Goal: Task Accomplishment & Management: Use online tool/utility

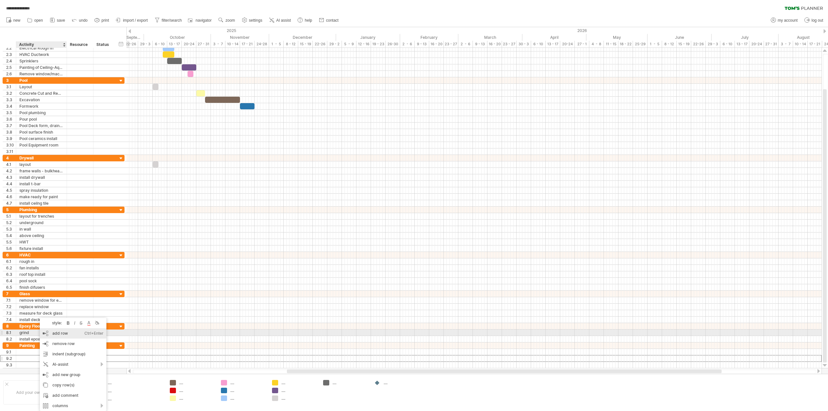
click at [66, 335] on div "add row Ctrl+Enter Cmd+Enter" at bounding box center [73, 333] width 67 height 10
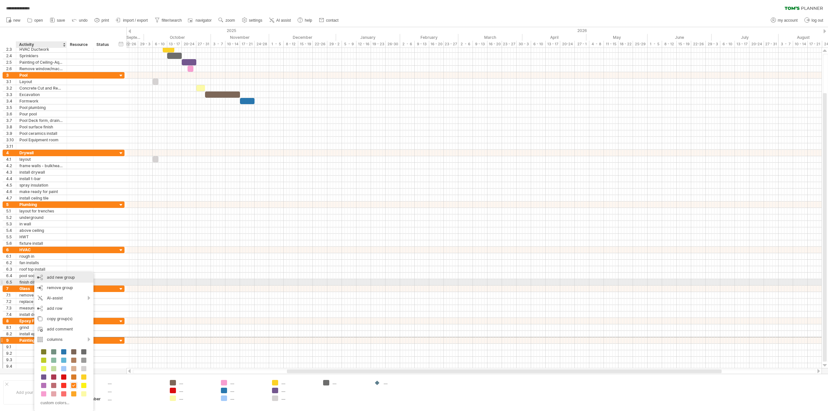
click at [63, 279] on div "add new group" at bounding box center [63, 277] width 59 height 10
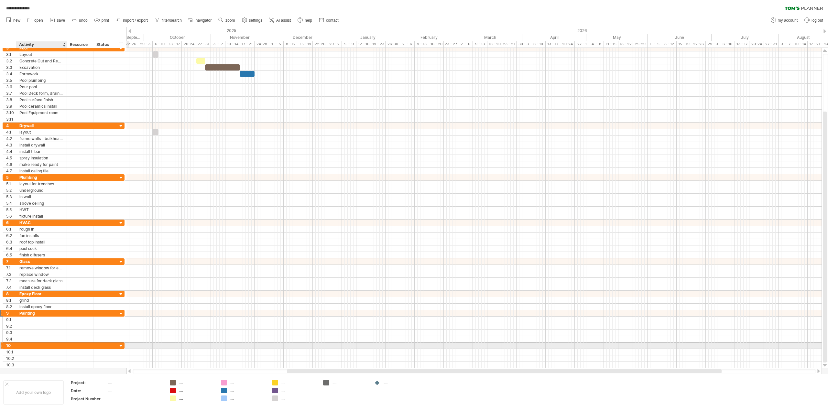
click at [20, 344] on div at bounding box center [41, 345] width 44 height 6
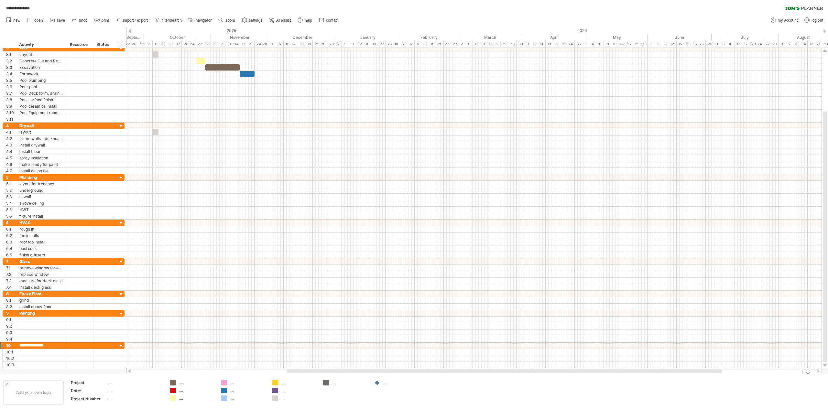
type input "**********"
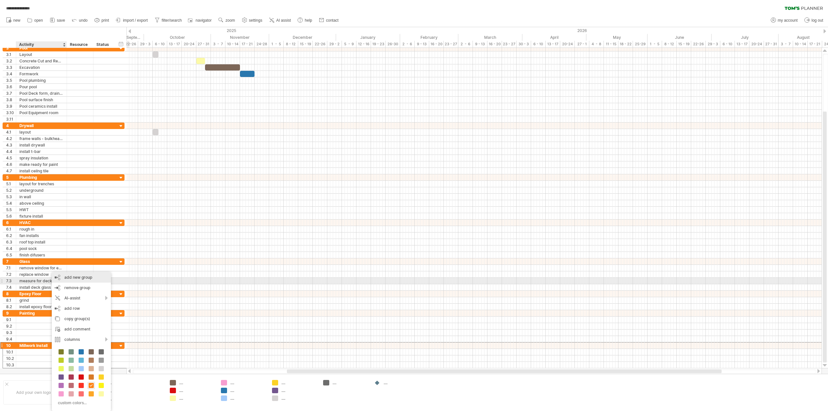
click at [88, 279] on div "add new group" at bounding box center [81, 277] width 59 height 10
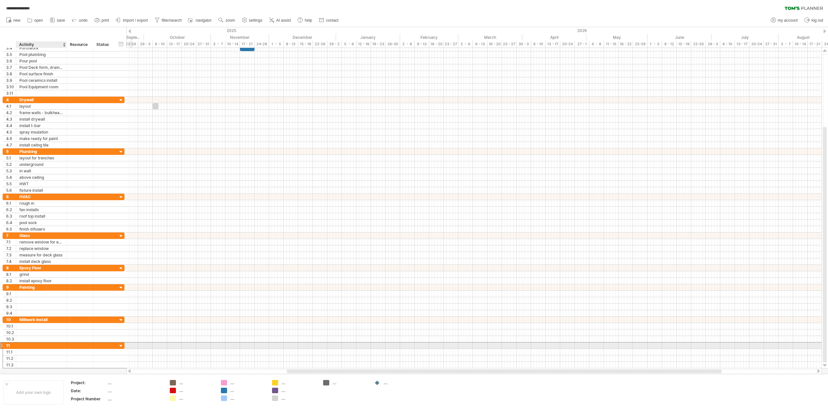
click at [38, 346] on div at bounding box center [41, 345] width 44 height 6
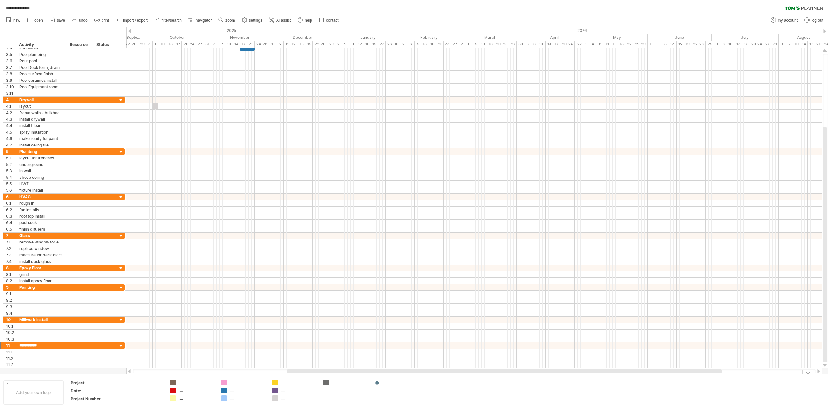
type input "**********"
click at [398, 344] on div at bounding box center [473, 345] width 695 height 6
click at [401, 346] on div at bounding box center [473, 345] width 695 height 6
click at [410, 352] on div "add time block" at bounding box center [426, 354] width 45 height 10
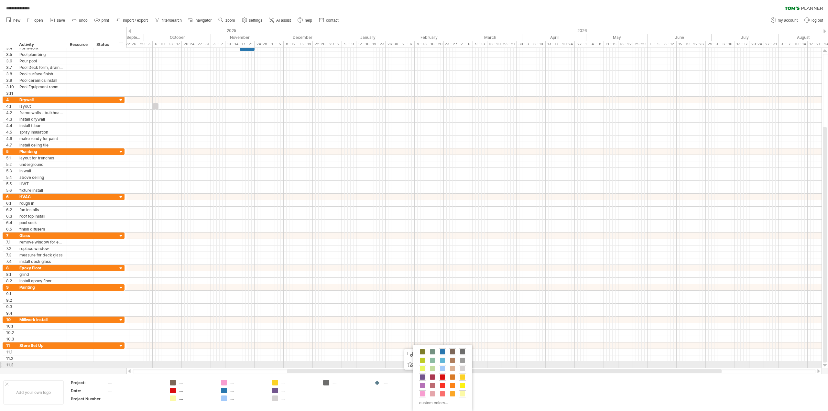
click at [425, 367] on span at bounding box center [422, 368] width 5 height 5
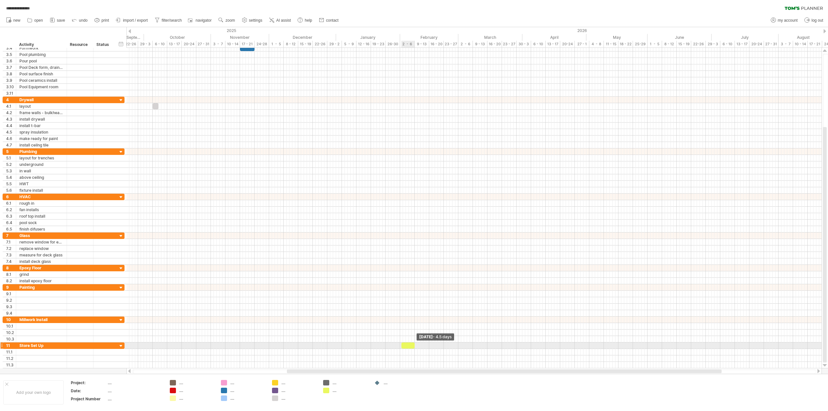
drag, startPoint x: 406, startPoint y: 345, endPoint x: 415, endPoint y: 347, distance: 9.9
click at [415, 347] on span at bounding box center [414, 345] width 3 height 6
click at [401, 347] on div at bounding box center [407, 345] width 15 height 6
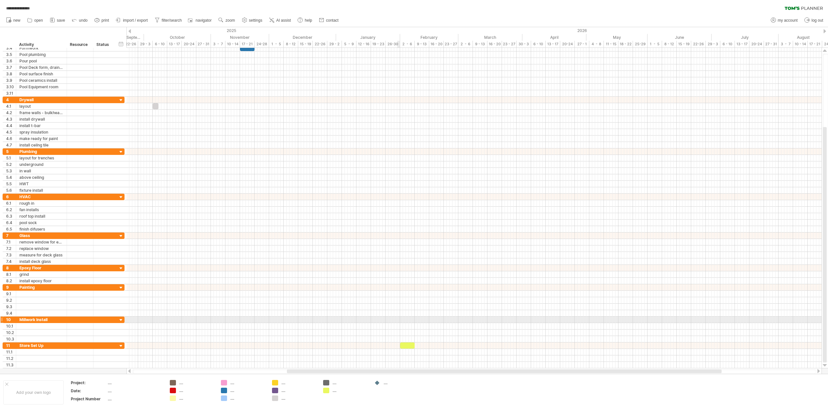
click at [398, 320] on div at bounding box center [473, 320] width 695 height 6
click at [418, 327] on div "add time block" at bounding box center [423, 328] width 45 height 10
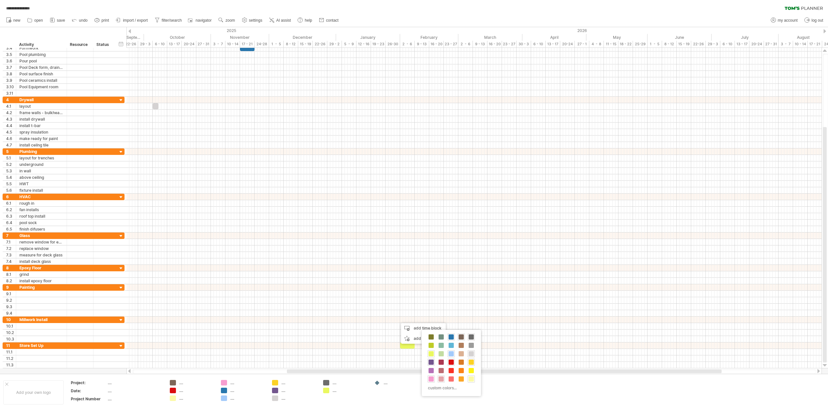
click at [442, 378] on span at bounding box center [441, 378] width 5 height 5
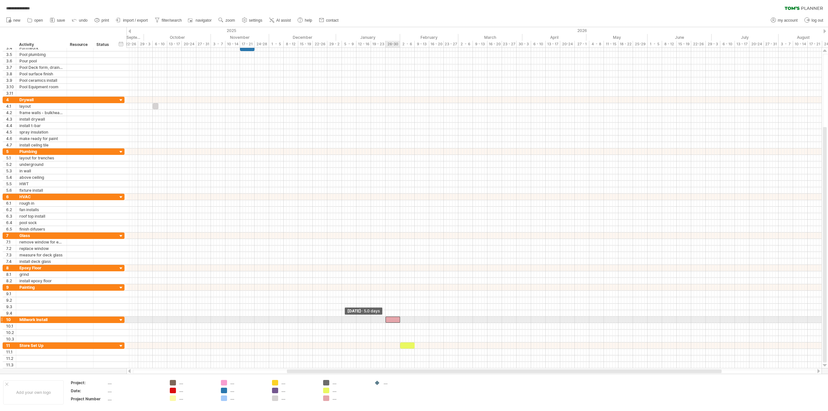
drag, startPoint x: 397, startPoint y: 320, endPoint x: 385, endPoint y: 320, distance: 11.3
click at [385, 320] on span at bounding box center [385, 320] width 3 height 6
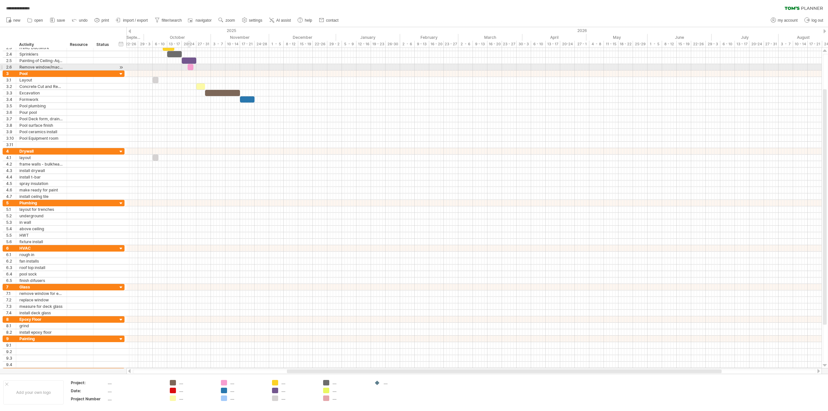
click at [189, 68] on div at bounding box center [191, 67] width 6 height 6
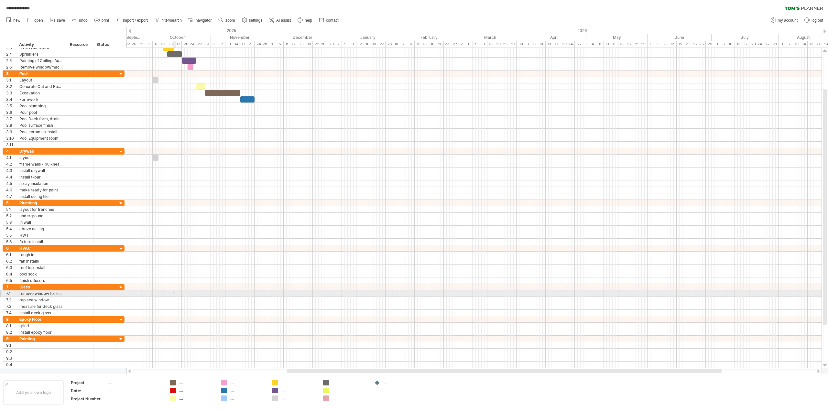
click at [174, 293] on div at bounding box center [473, 293] width 695 height 6
click at [190, 303] on div "add time block" at bounding box center [199, 301] width 45 height 10
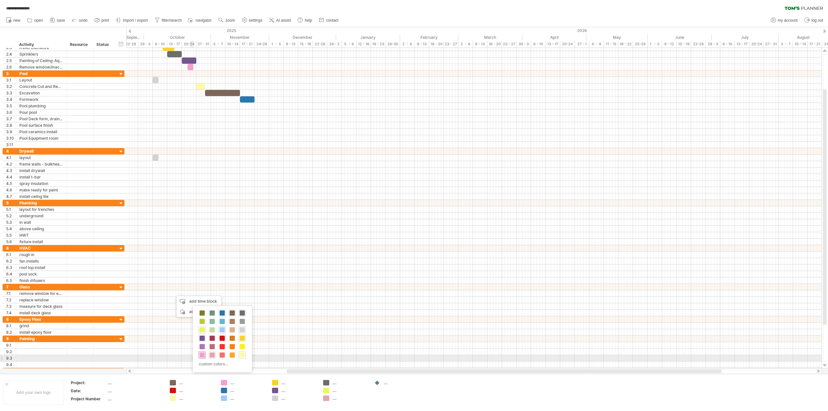
click at [204, 355] on span at bounding box center [202, 354] width 5 height 5
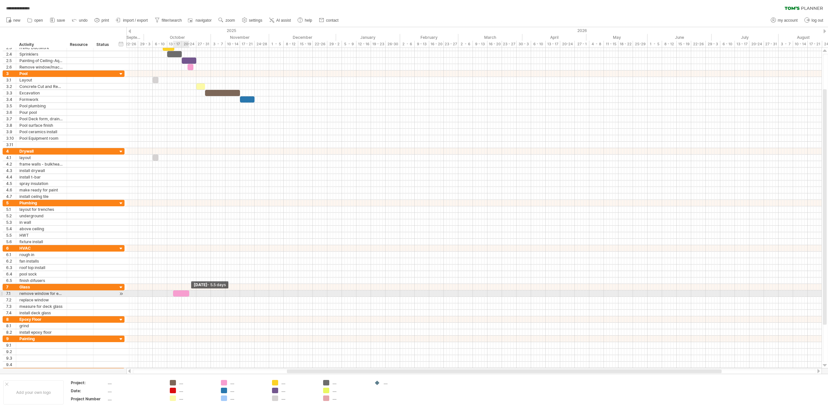
drag, startPoint x: 177, startPoint y: 294, endPoint x: 190, endPoint y: 296, distance: 13.8
click at [190, 296] on div "[DATE] - 5.5 days [DATE]" at bounding box center [473, 208] width 695 height 320
drag, startPoint x: 172, startPoint y: 293, endPoint x: 183, endPoint y: 293, distance: 11.0
click at [183, 293] on div "[DATE] - 5.5 days [DATE] - 1.5 days" at bounding box center [473, 208] width 695 height 320
drag, startPoint x: 189, startPoint y: 294, endPoint x: 192, endPoint y: 293, distance: 3.3
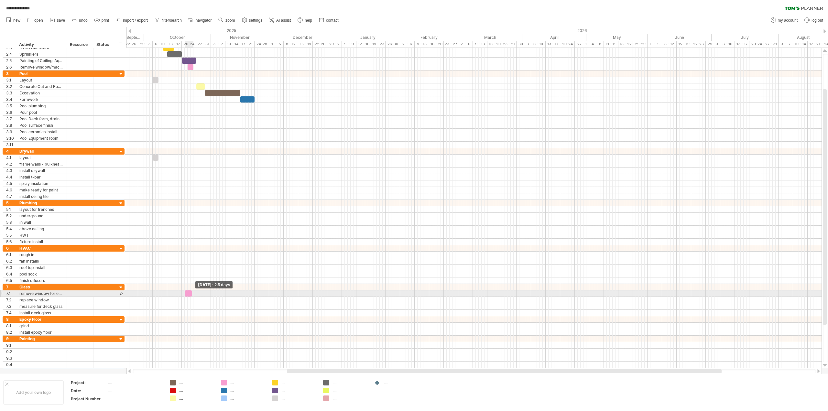
click at [192, 293] on span at bounding box center [192, 293] width 3 height 6
click at [186, 294] on span at bounding box center [186, 293] width 3 height 6
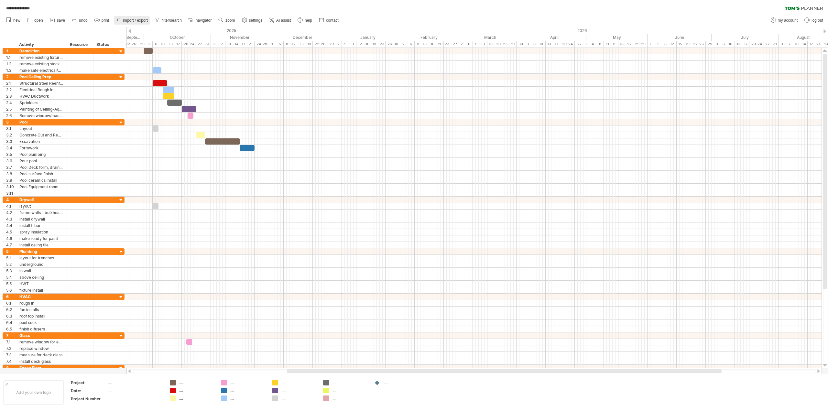
click at [131, 18] on span "import / export" at bounding box center [135, 20] width 25 height 5
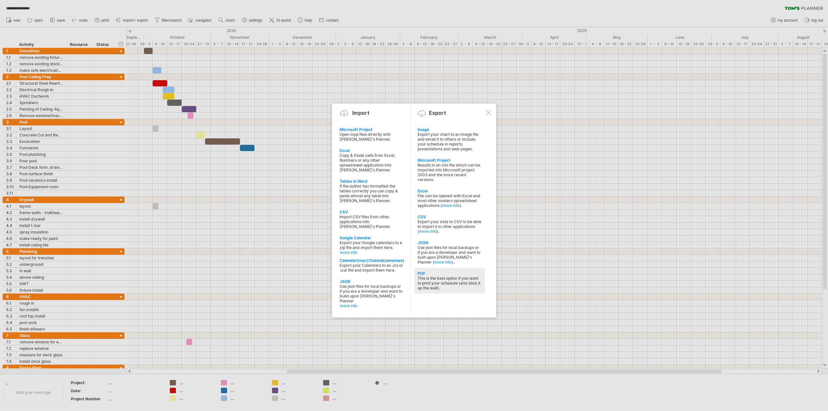
click at [435, 283] on div "This is the best option if you want to print your schedule (and stick it up the…" at bounding box center [449, 283] width 64 height 15
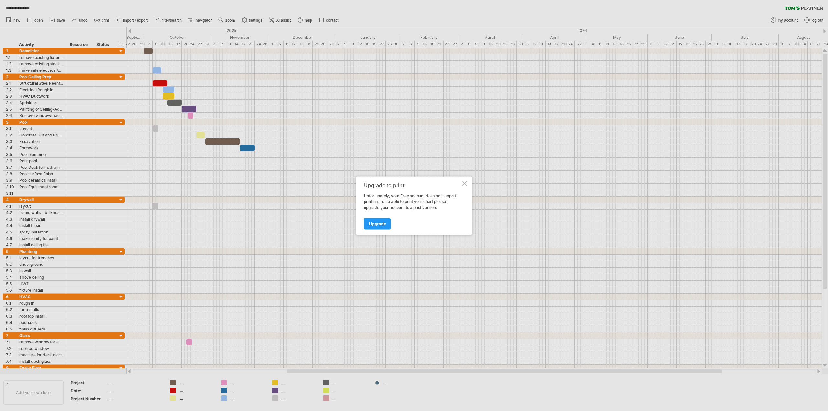
click at [462, 182] on div at bounding box center [464, 183] width 5 height 5
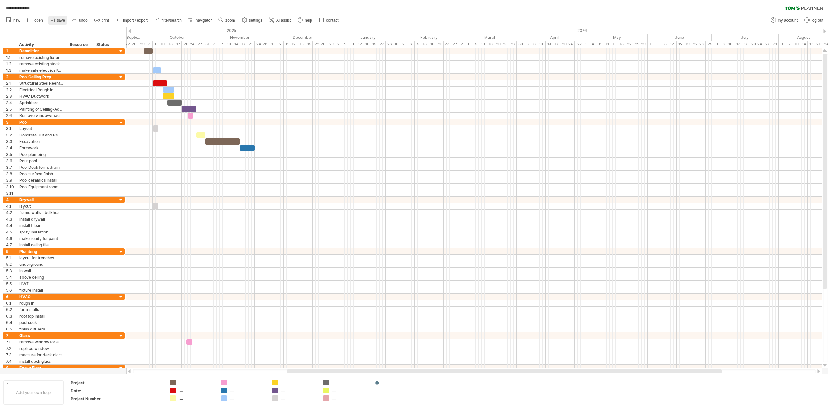
click at [58, 20] on span "save" at bounding box center [61, 20] width 8 height 5
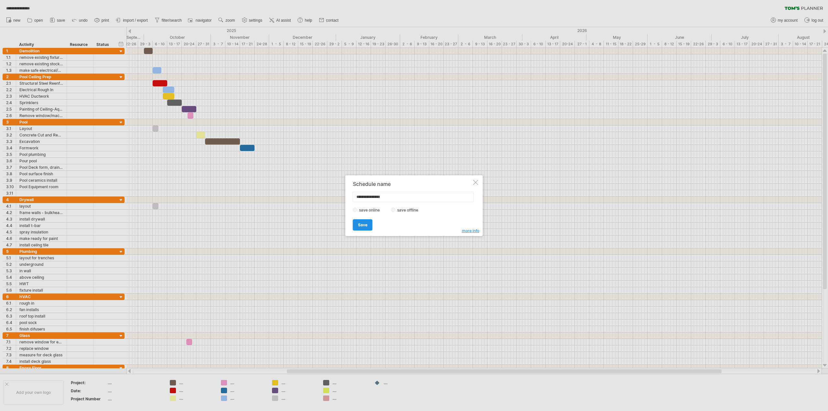
click at [368, 225] on link "Save" at bounding box center [363, 224] width 20 height 11
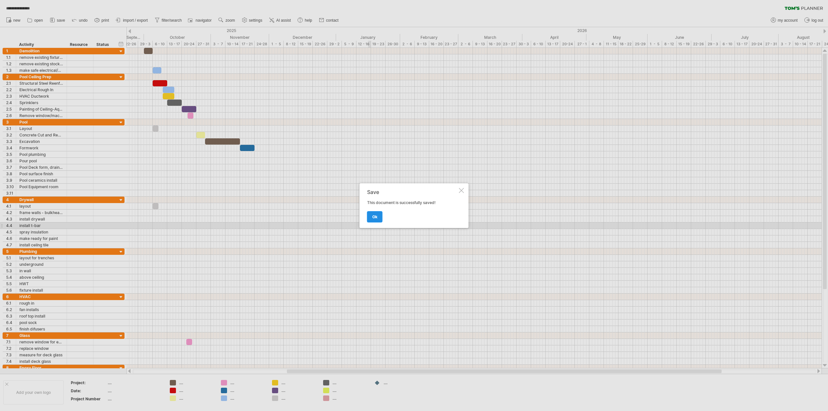
click at [376, 218] on span "ok" at bounding box center [374, 216] width 5 height 5
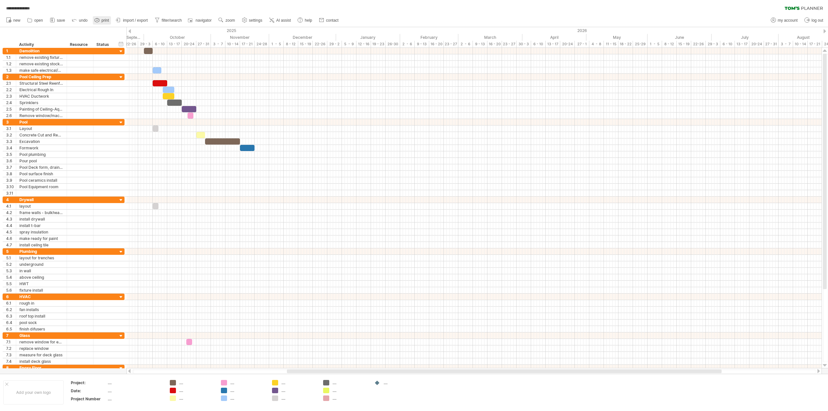
click at [106, 19] on span "print" at bounding box center [105, 20] width 7 height 5
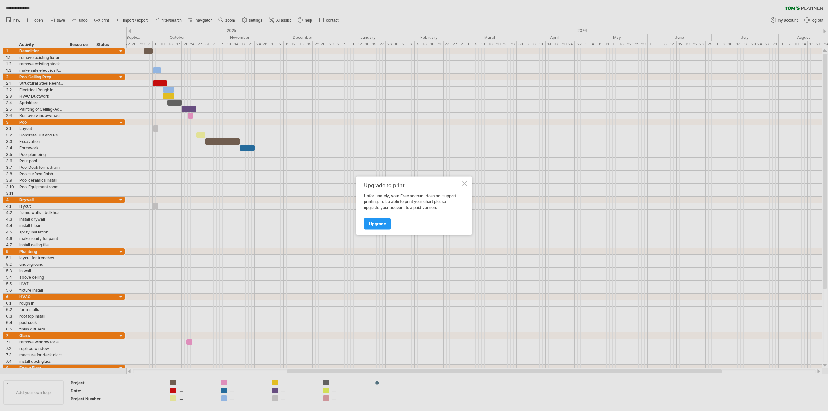
click at [465, 185] on div at bounding box center [464, 183] width 5 height 5
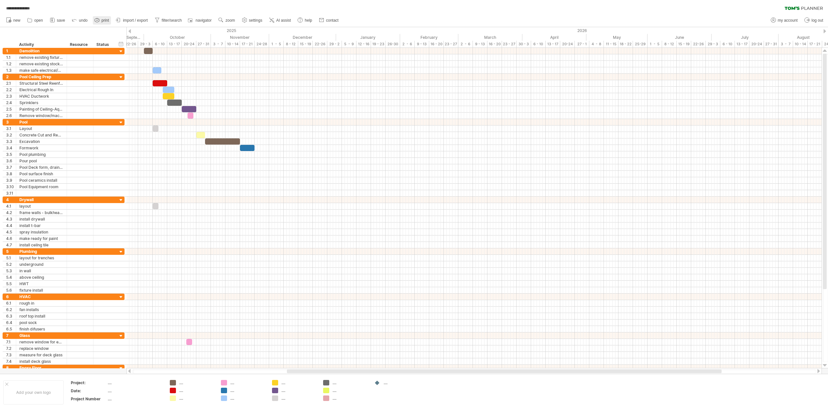
click at [99, 21] on icon at bounding box center [97, 20] width 6 height 6
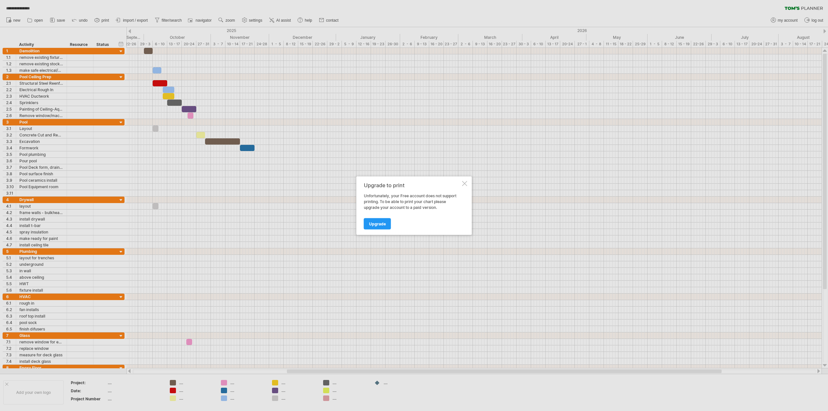
click at [469, 185] on div "Upgrade to print Unfortunately, your Free account does not support printing. To…" at bounding box center [413, 205] width 115 height 59
click at [464, 183] on div at bounding box center [464, 183] width 5 height 5
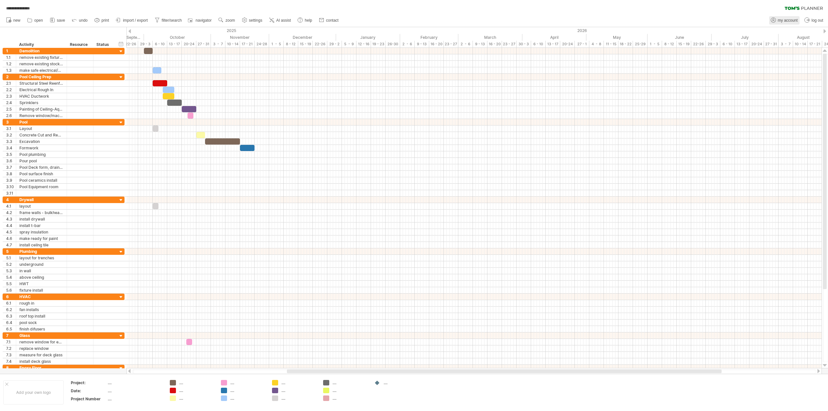
click at [782, 20] on span "my account" at bounding box center [788, 20] width 20 height 5
type input "**********"
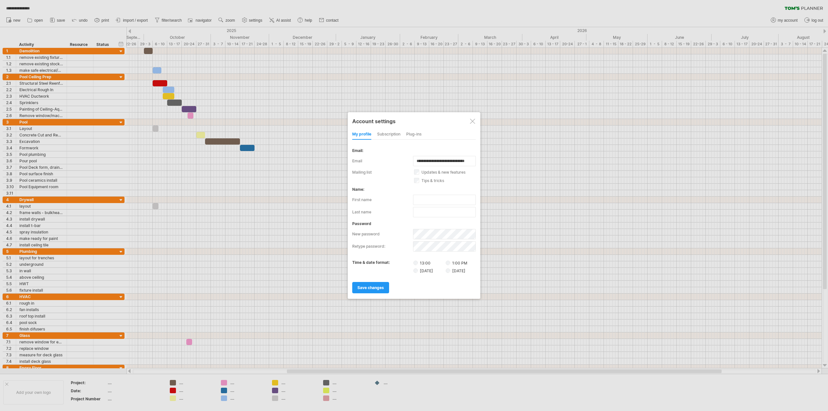
click at [390, 134] on div "subscription" at bounding box center [388, 134] width 23 height 10
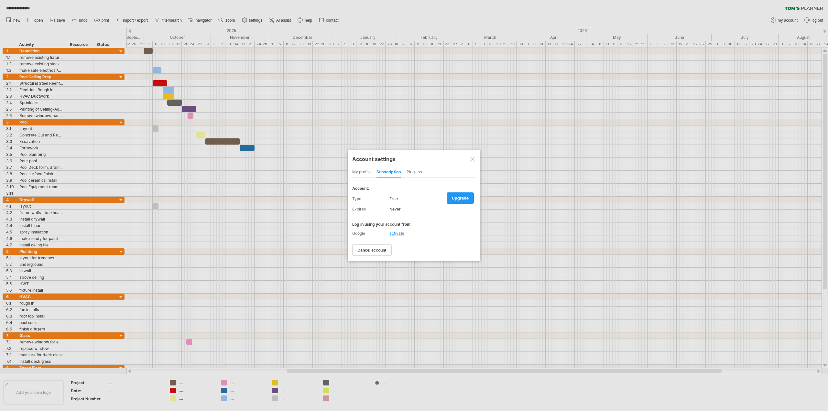
click at [414, 173] on div "Plug-ins" at bounding box center [413, 172] width 15 height 10
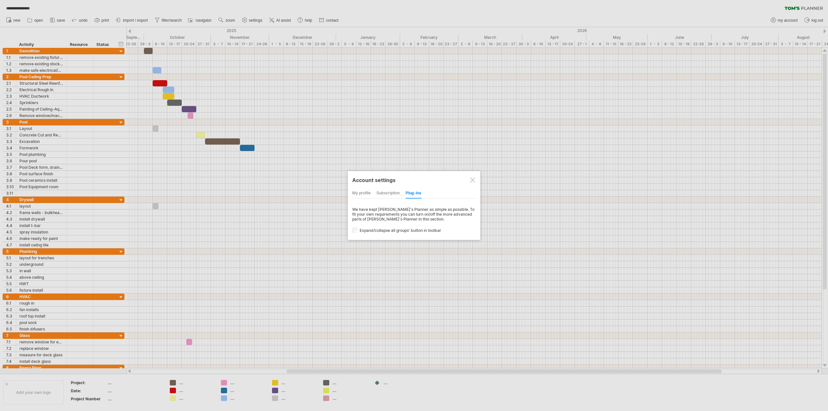
click at [473, 179] on div at bounding box center [472, 180] width 5 height 5
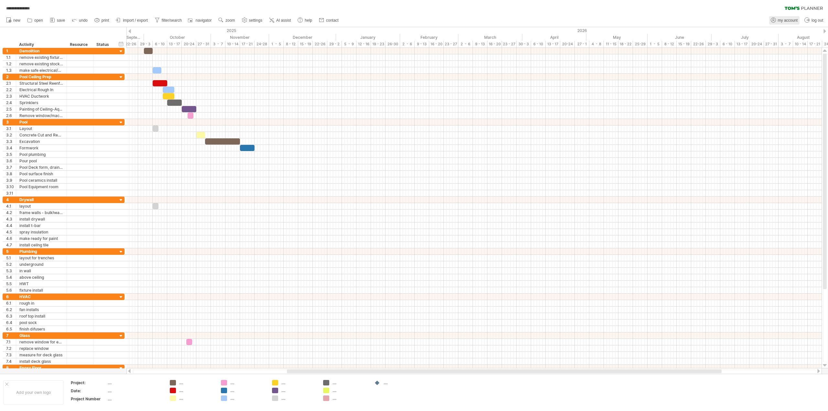
click at [789, 18] on span "my account" at bounding box center [788, 20] width 20 height 5
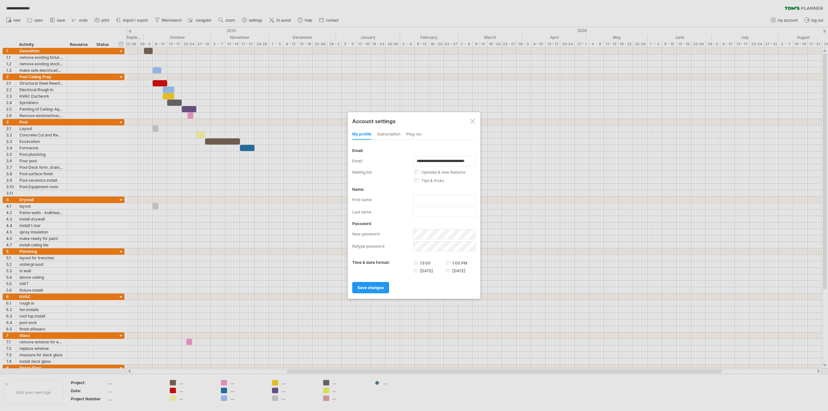
click at [380, 138] on div "subscription" at bounding box center [388, 134] width 23 height 10
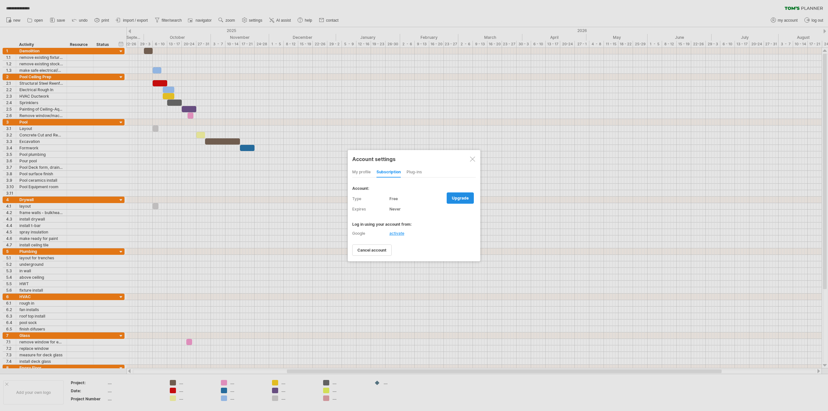
click at [454, 199] on span "upgrade" at bounding box center [460, 198] width 17 height 5
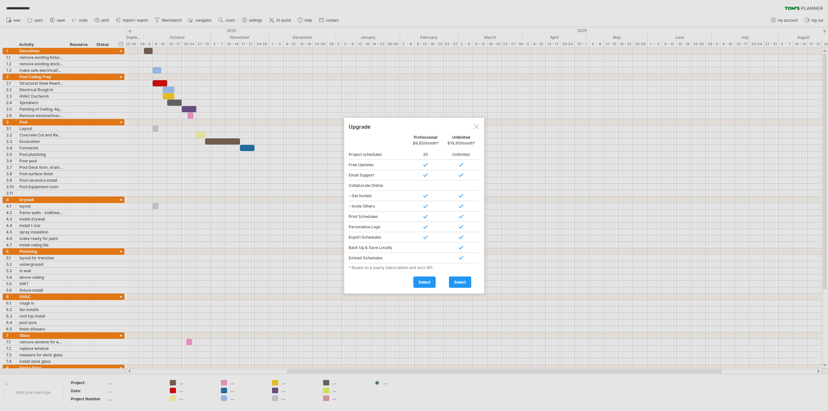
click at [475, 126] on div at bounding box center [476, 126] width 5 height 5
